Goal: Task Accomplishment & Management: Complete application form

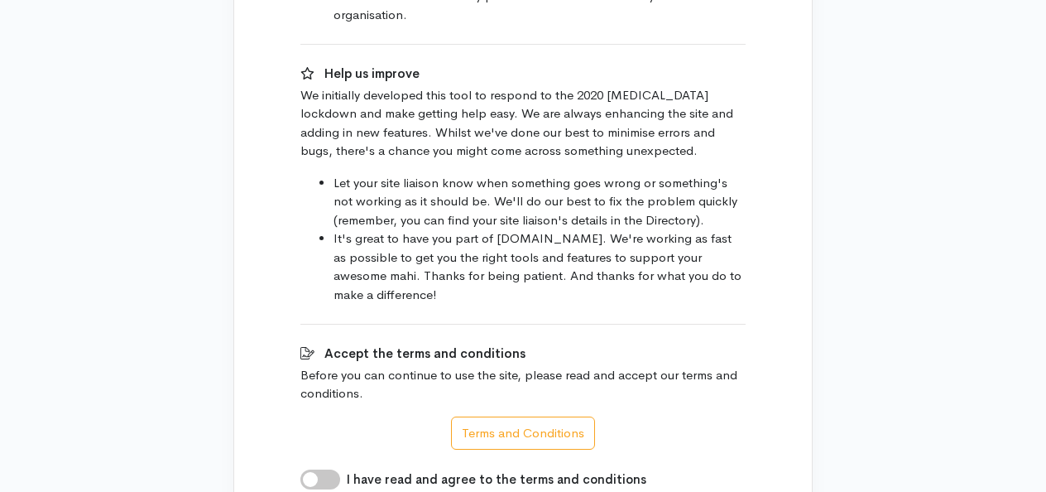
scroll to position [1247, 0]
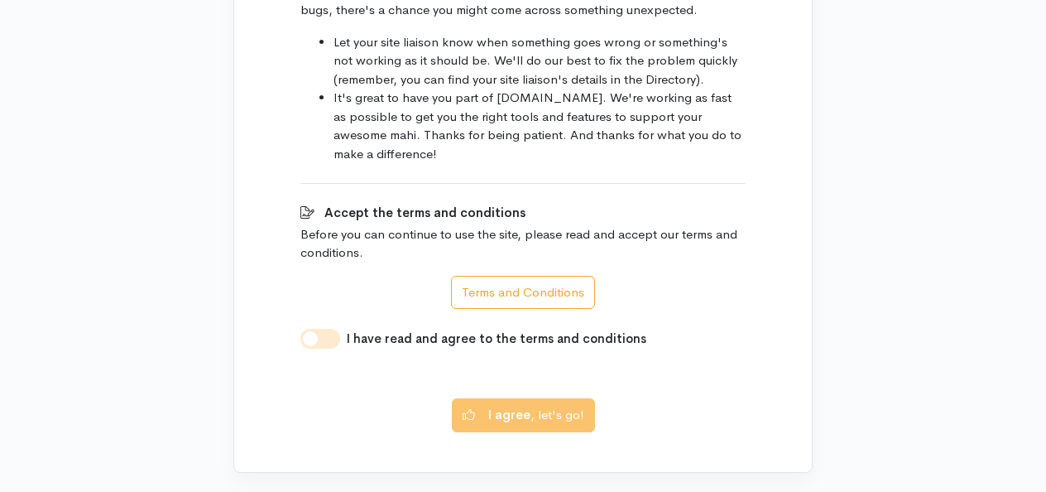
click at [325, 329] on input "I have read and agree to the terms and conditions" at bounding box center [321, 339] width 40 height 20
checkbox input "true"
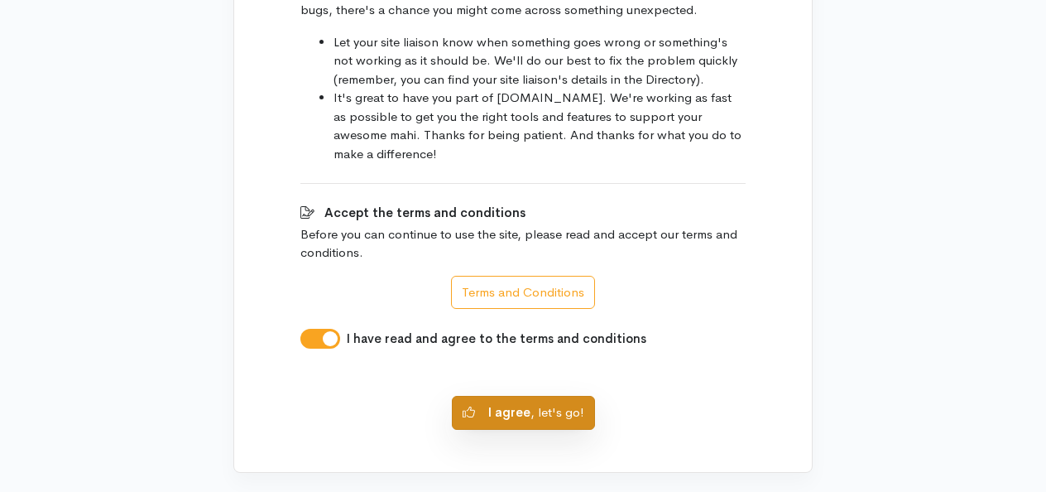
click at [478, 396] on button "I agree , let's go!" at bounding box center [523, 413] width 143 height 34
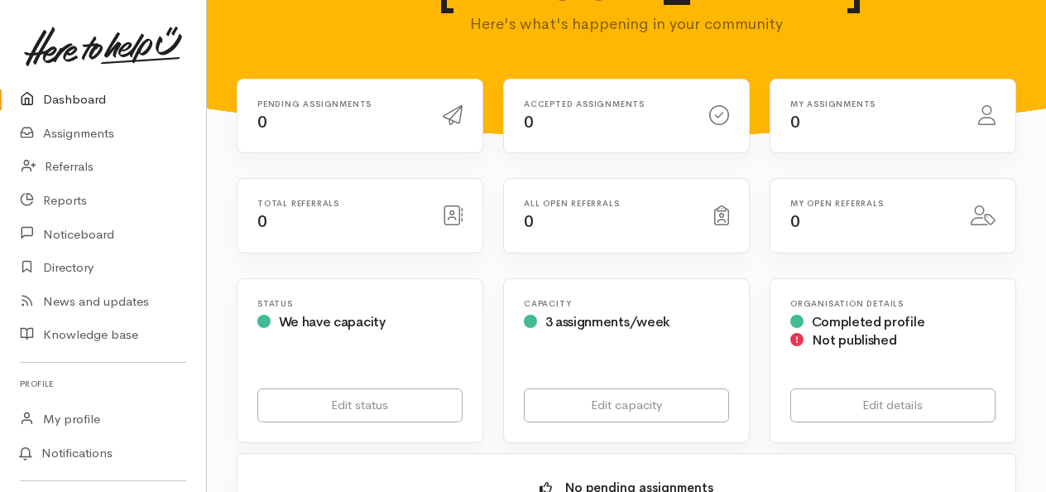
scroll to position [157, 0]
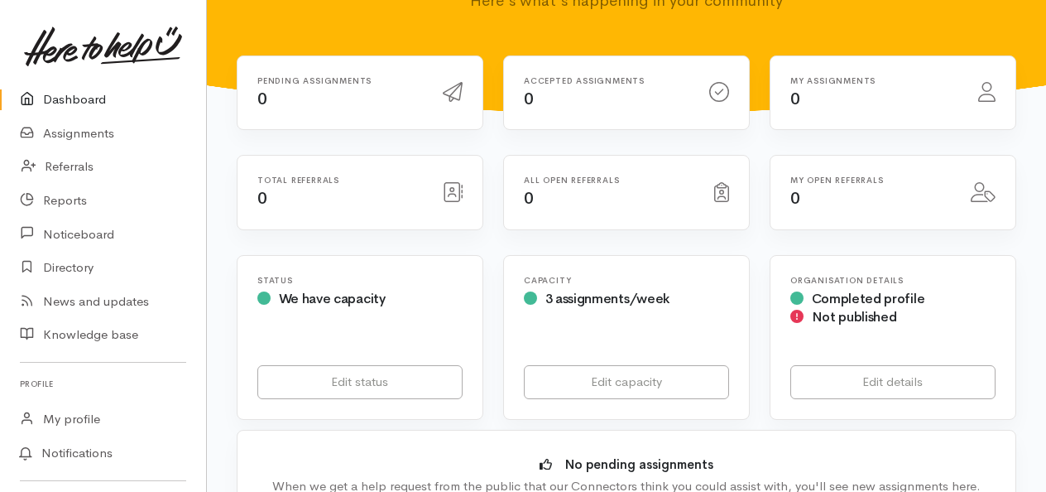
click at [980, 182] on icon at bounding box center [983, 192] width 25 height 20
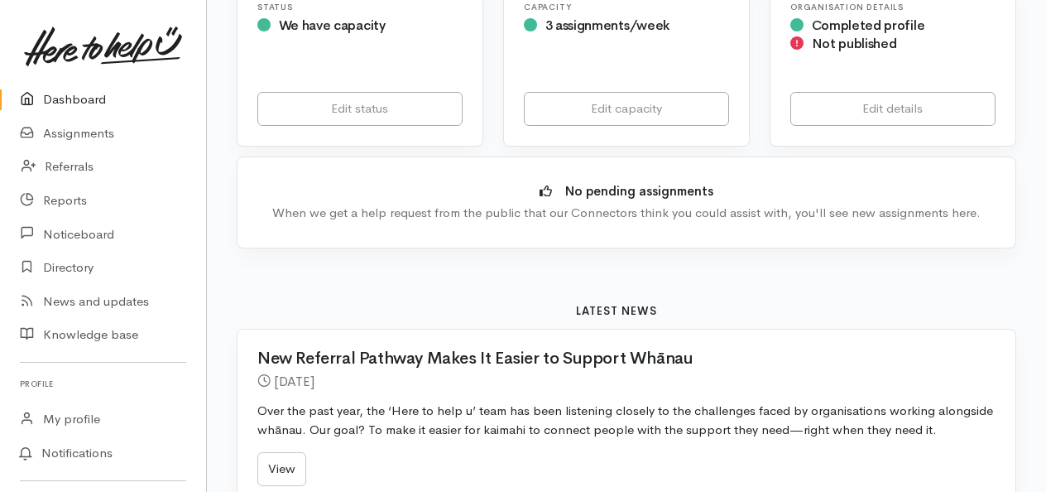
scroll to position [860, 0]
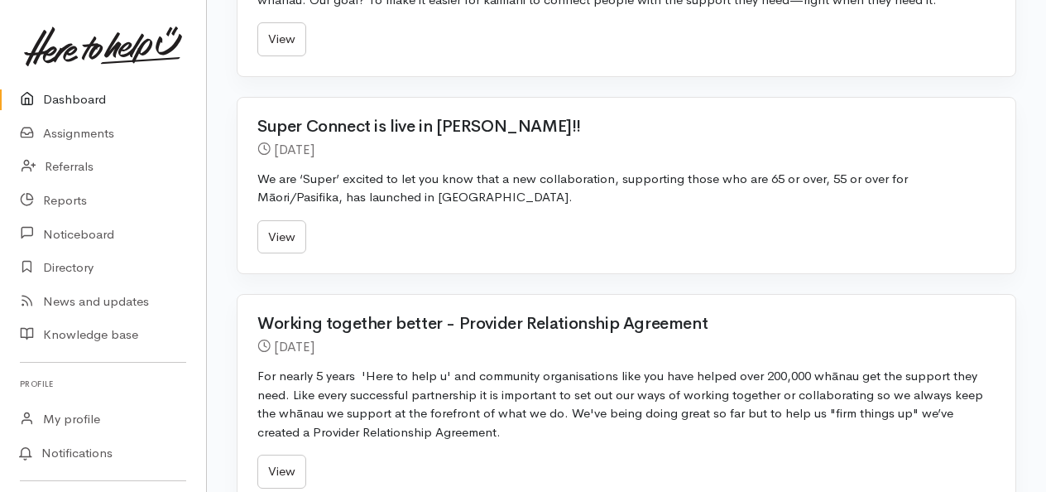
click at [1043, 167] on div "Pending assignments 0 Accepted assignments 0" at bounding box center [626, 139] width 839 height 1573
click at [1042, 161] on div "Pending assignments 0 Accepted assignments 0" at bounding box center [626, 139] width 839 height 1573
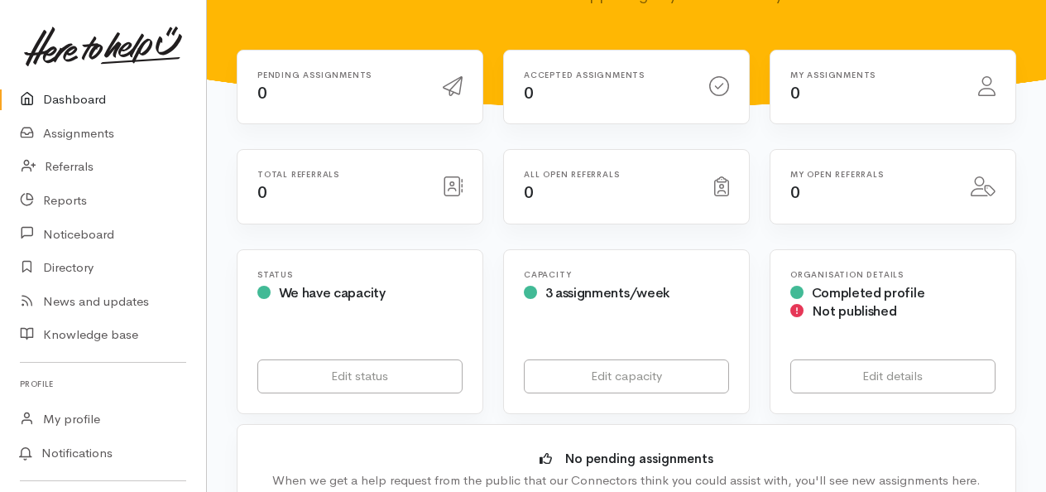
scroll to position [0, 0]
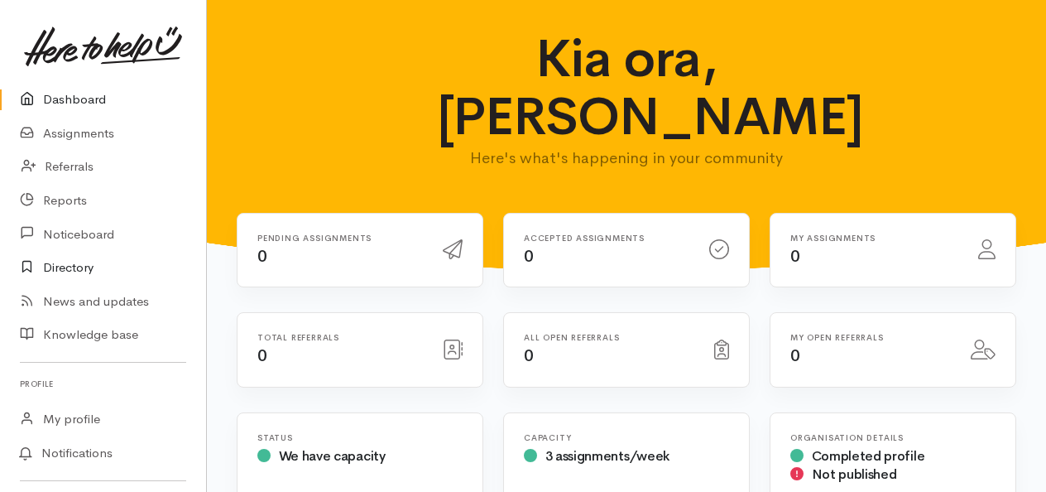
click at [68, 270] on link "Directory" at bounding box center [103, 268] width 206 height 34
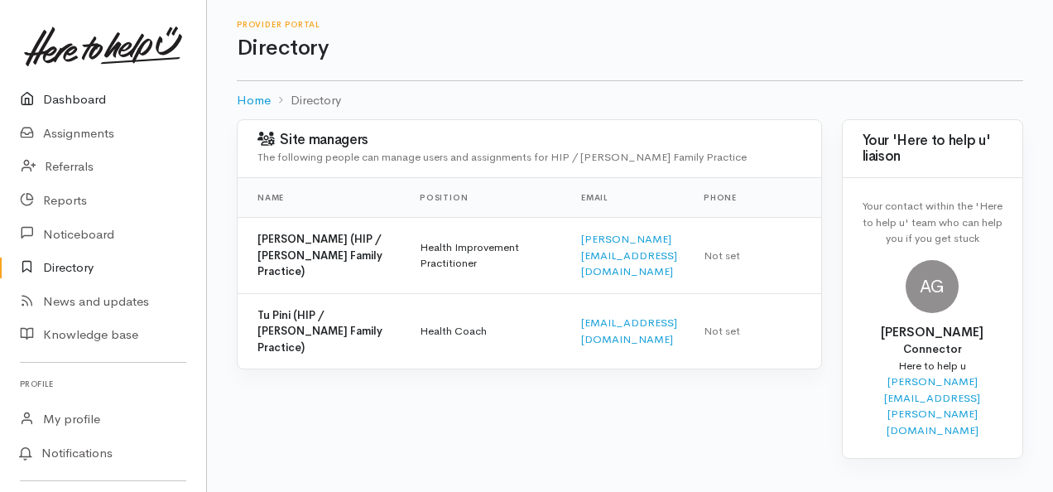
click at [61, 101] on link "Dashboard" at bounding box center [103, 100] width 206 height 34
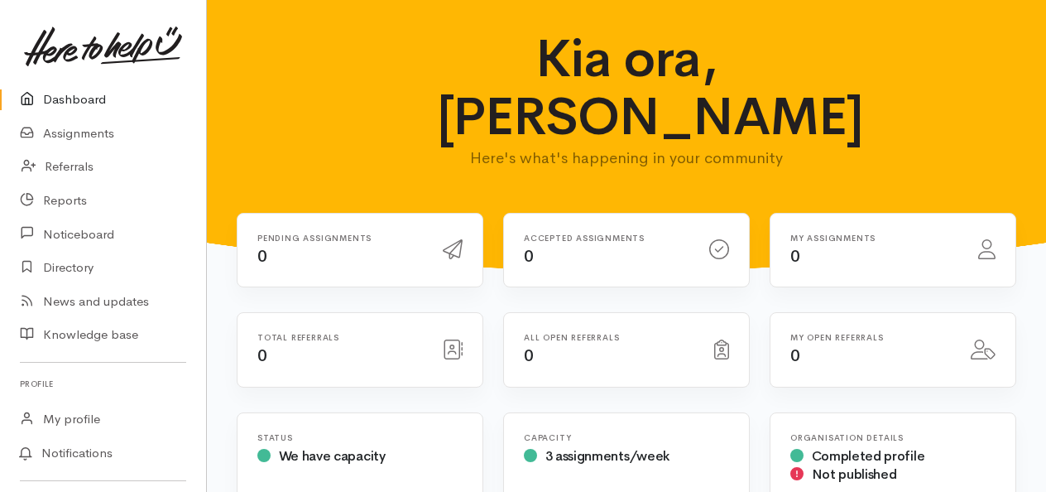
scroll to position [430, 0]
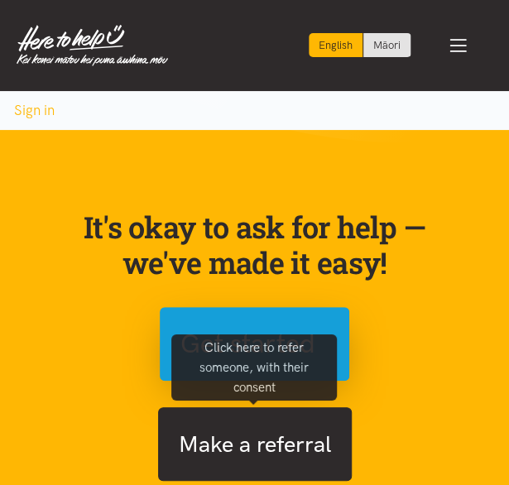
click at [276, 454] on button "Make a referral" at bounding box center [255, 444] width 194 height 74
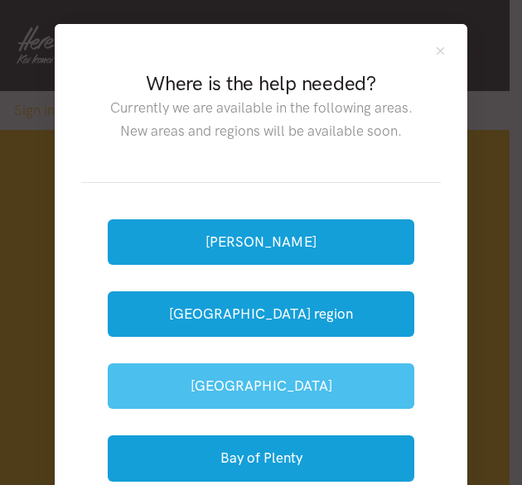
click at [271, 383] on button "[GEOGRAPHIC_DATA]" at bounding box center [261, 386] width 306 height 46
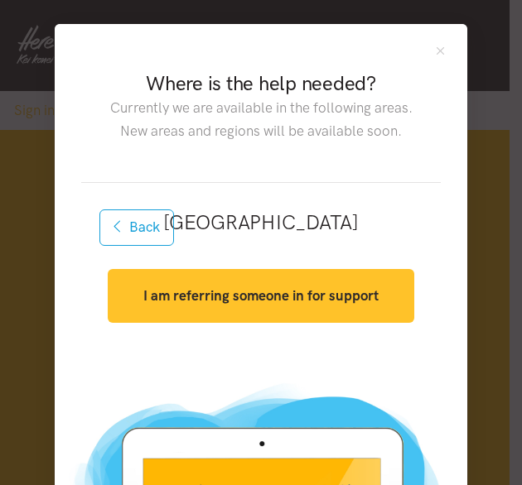
click at [300, 295] on strong "I am referring someone in for support" at bounding box center [260, 295] width 235 height 17
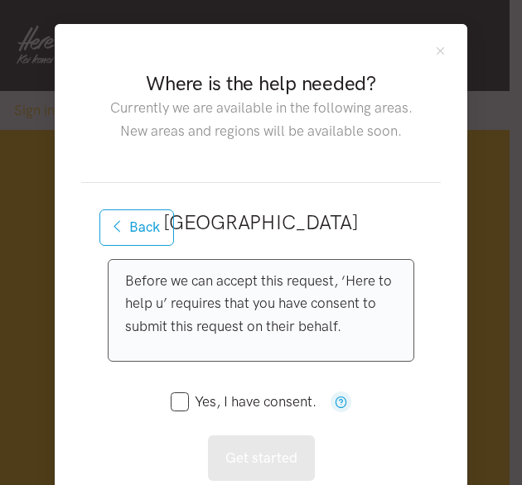
click at [172, 402] on input "Yes, I have consent." at bounding box center [244, 402] width 146 height 14
checkbox input "true"
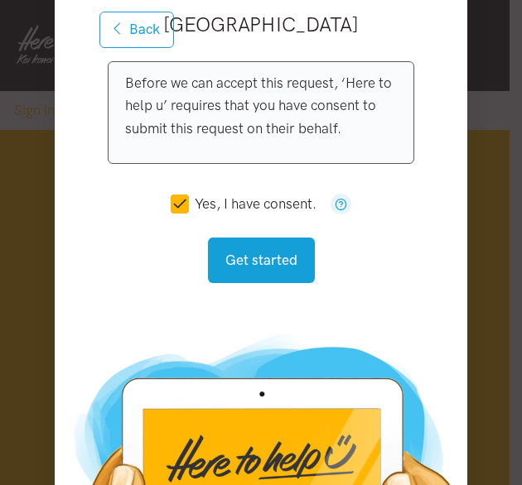
scroll to position [199, 0]
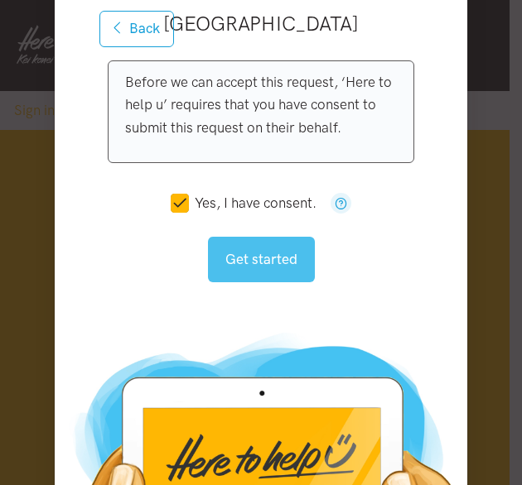
click at [252, 262] on button "Get started" at bounding box center [261, 260] width 107 height 46
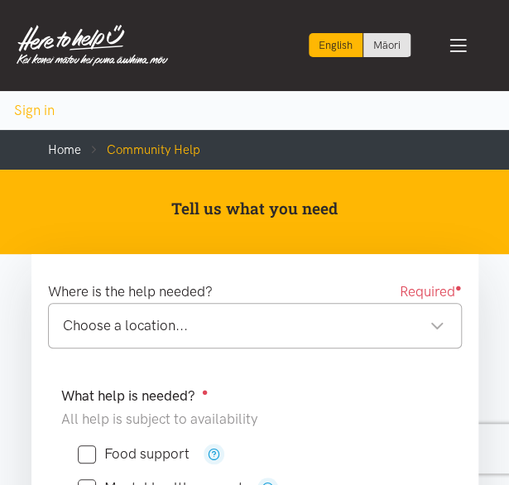
click at [435, 329] on div "Choose a location..." at bounding box center [254, 326] width 382 height 22
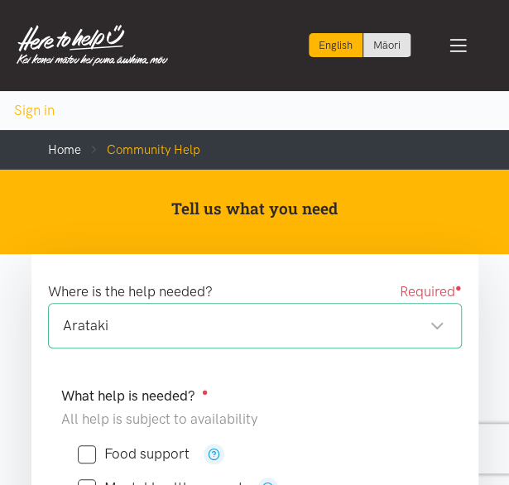
scroll to position [424, 0]
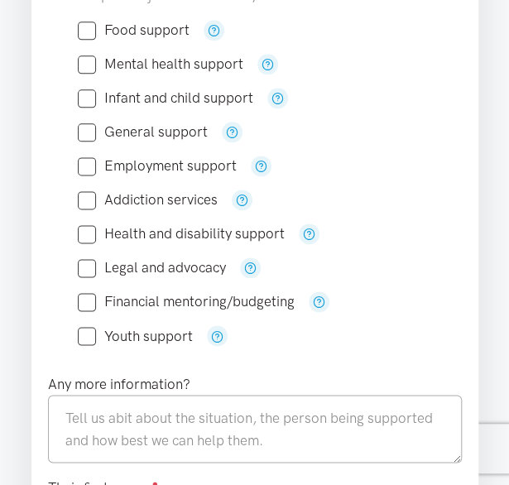
click at [96, 28] on input "Food support" at bounding box center [134, 30] width 112 height 14
checkbox input "true"
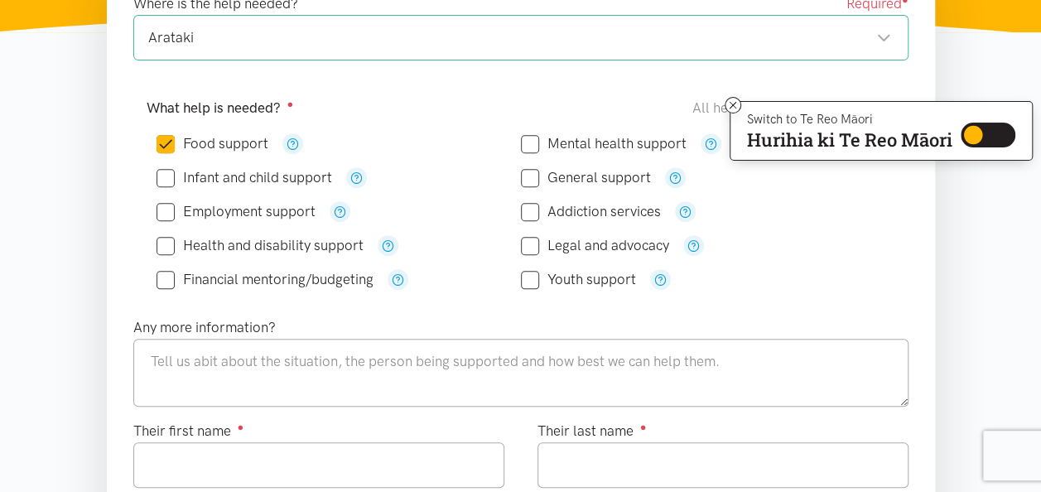
scroll to position [0, 0]
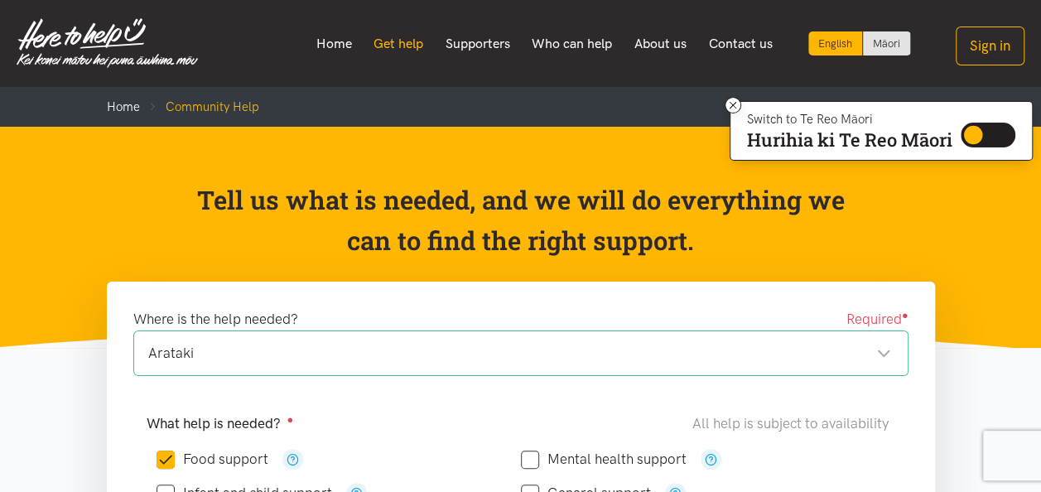
click at [406, 51] on link "Get help" at bounding box center [399, 43] width 72 height 35
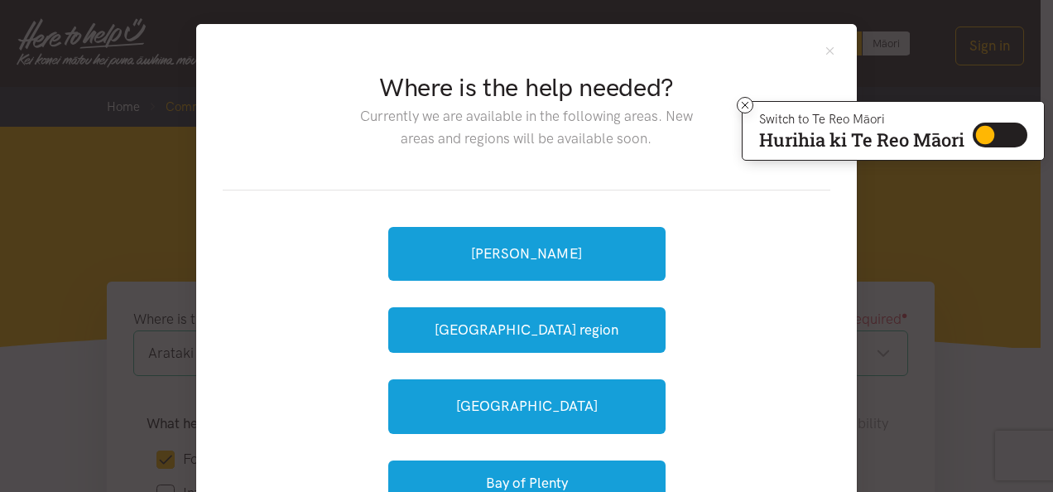
click at [508, 355] on div "Where is the help needed? Currently we are available in the following areas. Ne…" at bounding box center [526, 246] width 1053 height 492
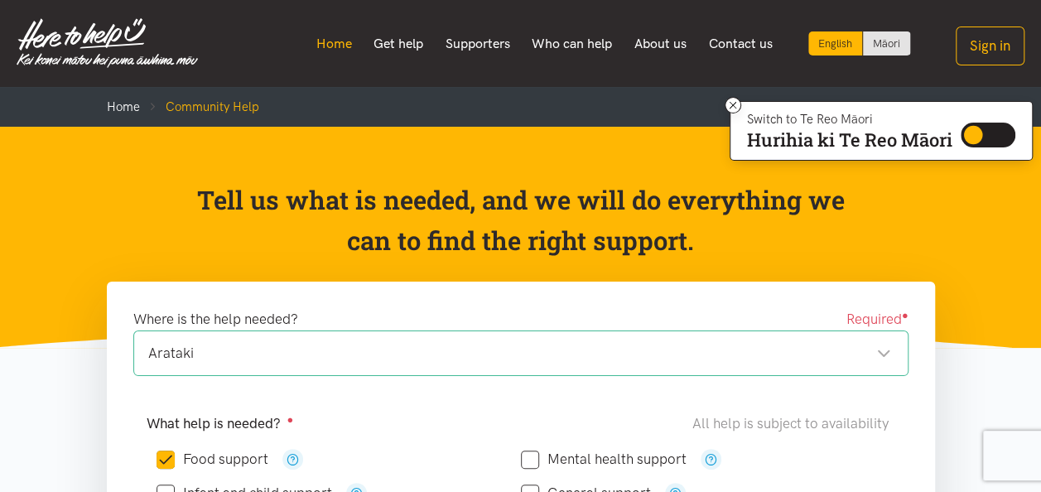
click at [331, 50] on link "Home" at bounding box center [334, 43] width 58 height 35
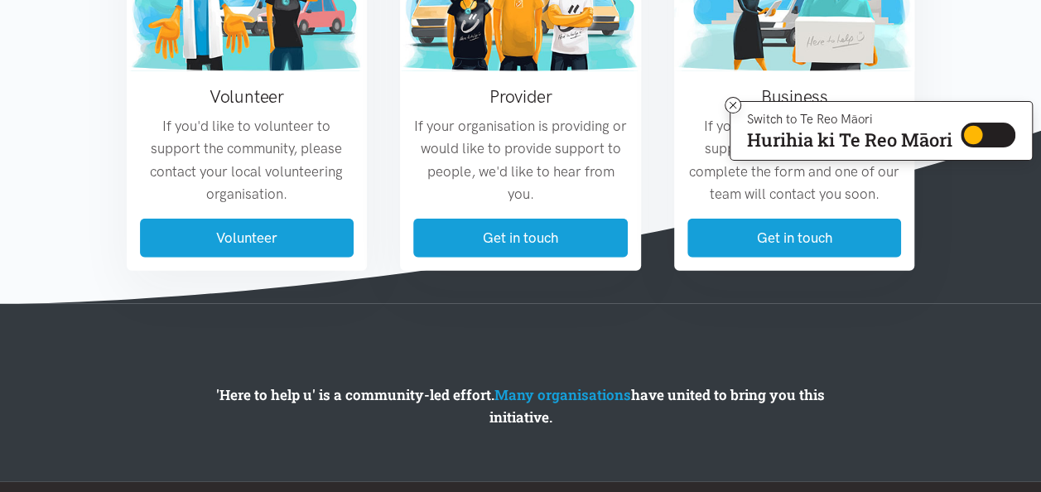
scroll to position [2191, 0]
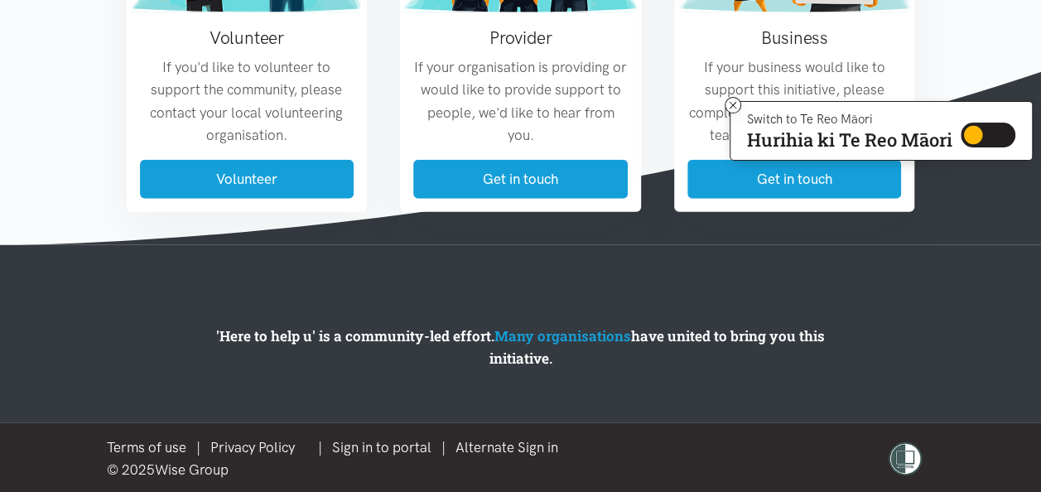
click at [680, 252] on section "'Here to help u' is a community-led effort. Many organisations have united to b…" at bounding box center [520, 333] width 1041 height 177
